Goal: Transaction & Acquisition: Book appointment/travel/reservation

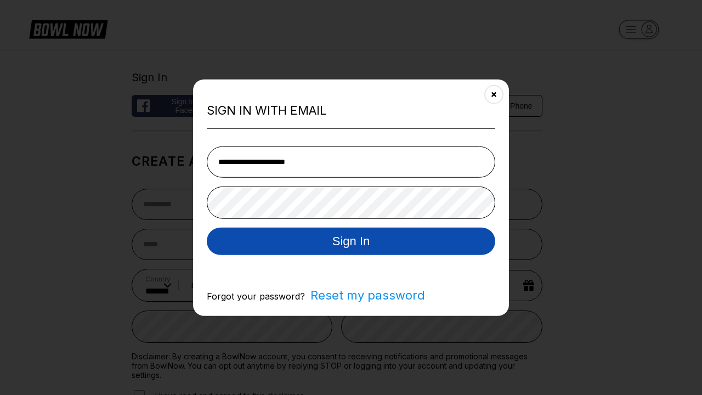
click at [351, 241] on button "Sign In" at bounding box center [351, 240] width 288 height 27
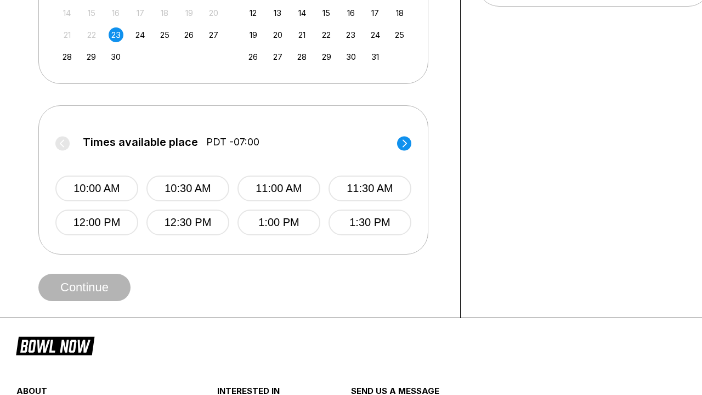
scroll to position [0, 1022]
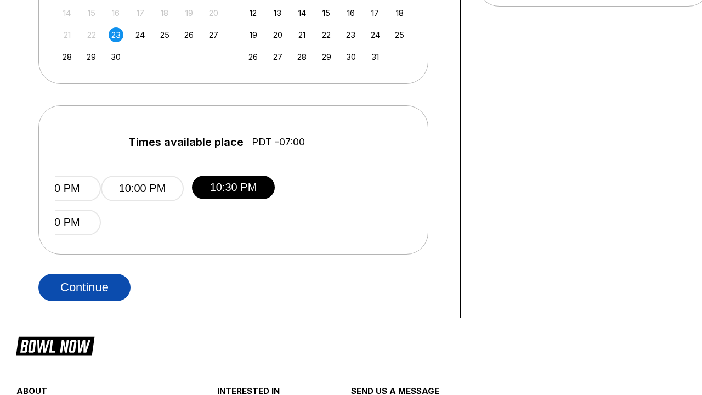
click at [87, 287] on button "Continue" at bounding box center [84, 287] width 92 height 27
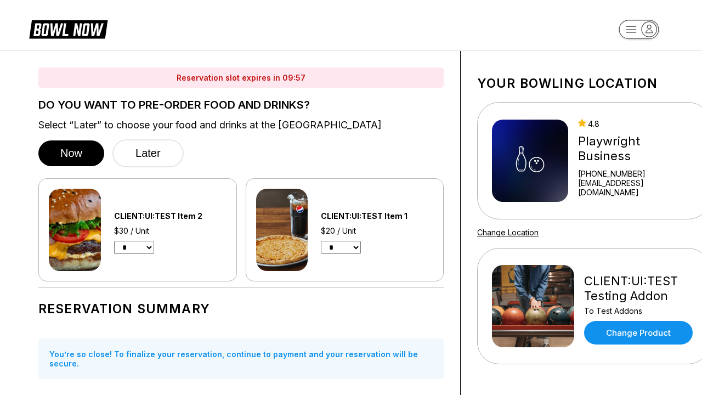
scroll to position [9, 0]
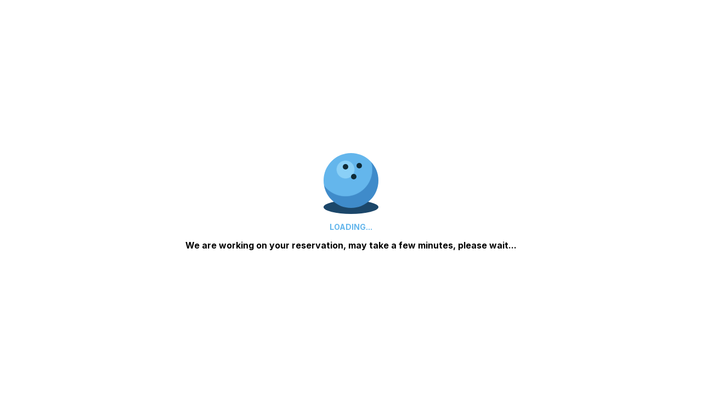
scroll to position [672, 0]
